Goal: Find specific page/section: Find specific page/section

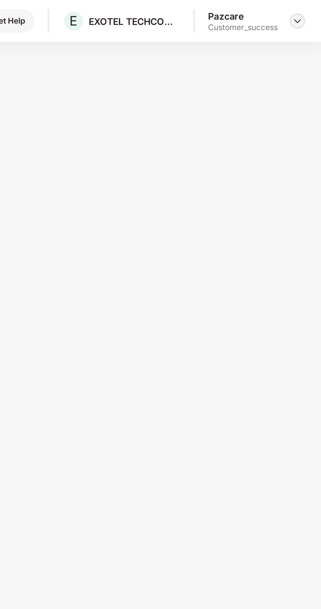
click at [310, 10] on img at bounding box center [308, 10] width 5 height 5
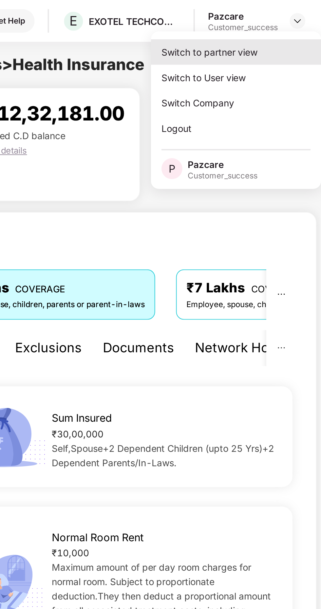
click at [283, 27] on div "Switch to partner view" at bounding box center [278, 26] width 85 height 13
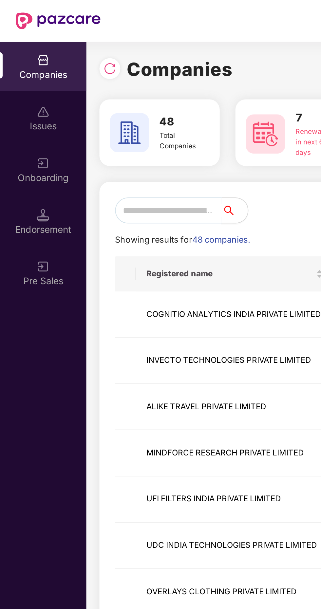
click at [84, 106] on input "text" at bounding box center [84, 105] width 53 height 13
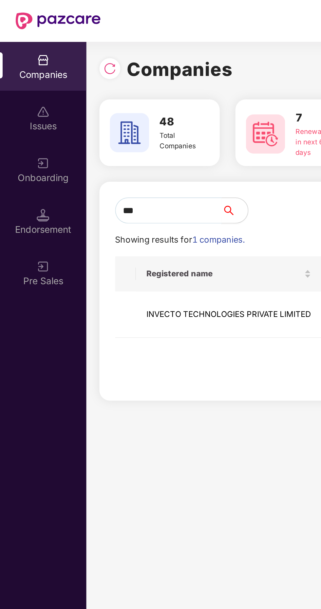
type input "****"
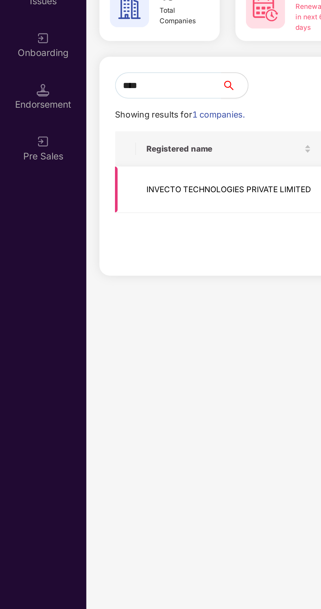
click at [105, 157] on td "INVECTO TECHNOLOGIES PRIVATE LIMITED" at bounding box center [114, 157] width 93 height 23
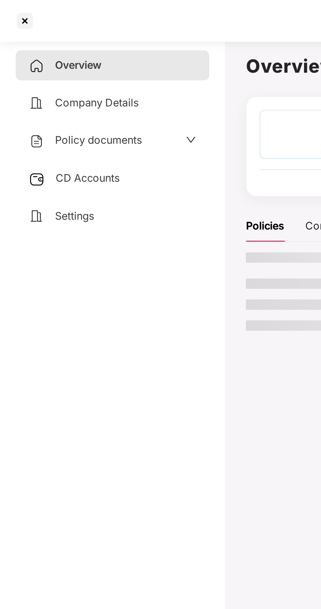
click at [56, 90] on span "CD Accounts" at bounding box center [44, 89] width 32 height 7
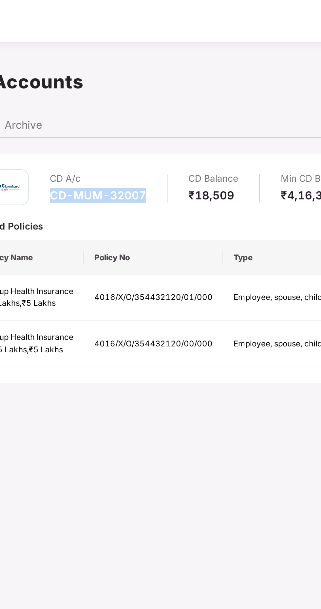
copy div "CD-MUM-32007"
